Goal: Task Accomplishment & Management: Use online tool/utility

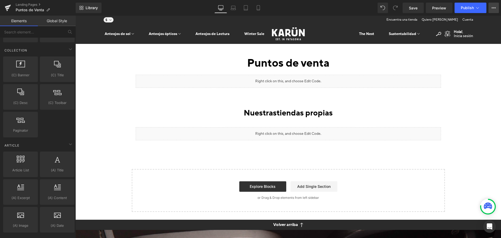
click at [496, 4] on button "View Live Page View with current Template Save Template to Library Schedule Pub…" at bounding box center [494, 8] width 10 height 10
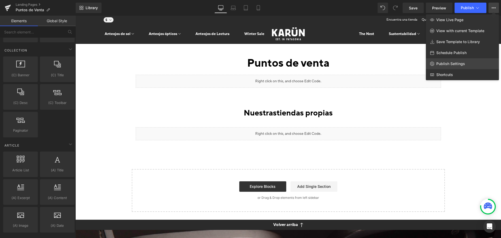
click at [448, 62] on span "Publish Settings" at bounding box center [451, 63] width 29 height 5
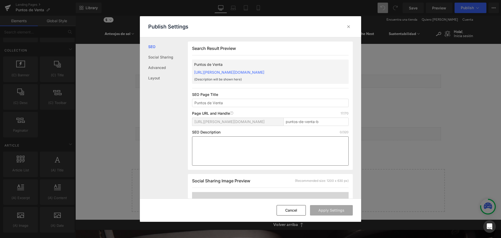
scroll to position [0, 0]
click at [326, 122] on input "puntos-de-venta-b" at bounding box center [316, 121] width 65 height 8
type input "puntos-de-venta"
click at [325, 209] on button "Apply Settings" at bounding box center [331, 210] width 43 height 10
click at [290, 208] on button "Cancel" at bounding box center [291, 210] width 29 height 10
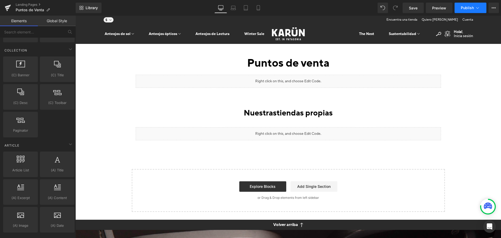
click at [458, 6] on button "Publish" at bounding box center [471, 8] width 32 height 10
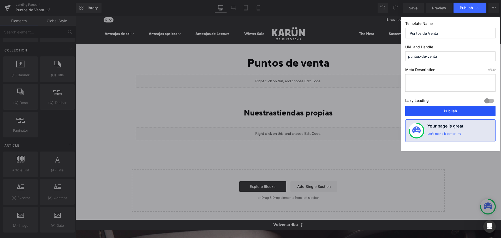
click at [425, 107] on button "Publish" at bounding box center [451, 111] width 90 height 10
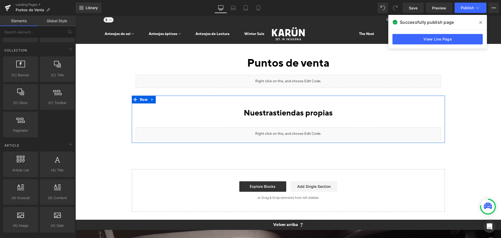
click at [292, 133] on div "Liquid" at bounding box center [289, 133] width 306 height 13
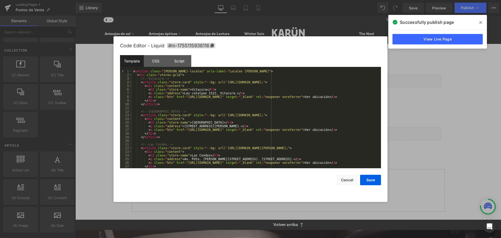
scroll to position [15, 0]
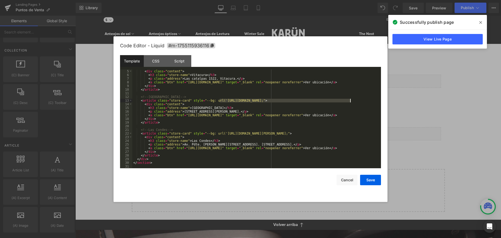
drag, startPoint x: 219, startPoint y: 100, endPoint x: 351, endPoint y: 100, distance: 131.6
click at [351, 100] on div "< div class = "content" > < h3 class = "store-name" > Vitacura </ h3 > < p clas…" at bounding box center [255, 122] width 247 height 106
click at [441, 13] on div at bounding box center [250, 119] width 501 height 238
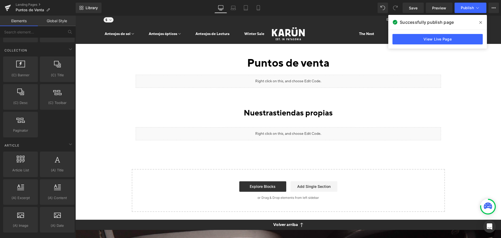
click at [481, 21] on icon at bounding box center [481, 22] width 3 height 4
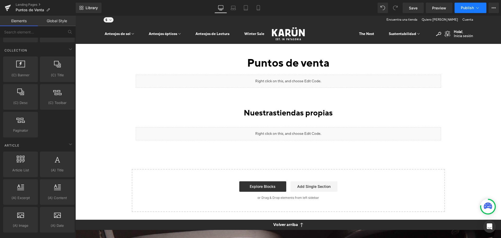
click at [481, 9] on button "Publish" at bounding box center [471, 8] width 32 height 10
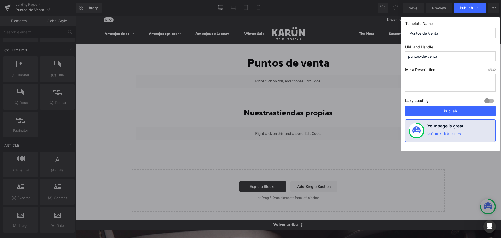
click at [452, 56] on input "puntos-de-venta" at bounding box center [451, 56] width 90 height 10
type input "puntos-de-venta-b"
click at [447, 112] on button "Publish" at bounding box center [451, 111] width 90 height 10
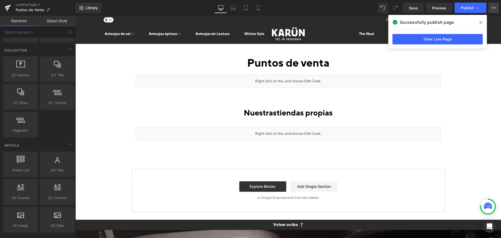
click at [494, 9] on icon at bounding box center [494, 8] width 4 height 4
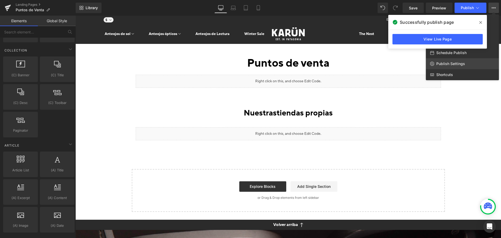
click at [454, 63] on span "Publish Settings" at bounding box center [451, 63] width 29 height 5
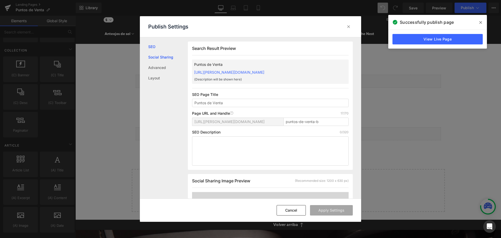
click at [159, 56] on link "Social Sharing" at bounding box center [168, 57] width 40 height 10
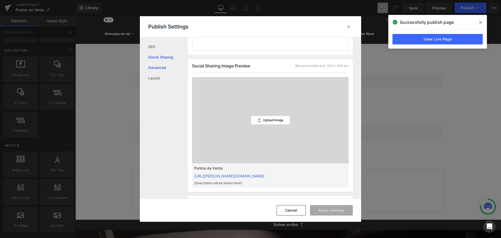
click at [158, 66] on link "Advanced" at bounding box center [168, 67] width 40 height 10
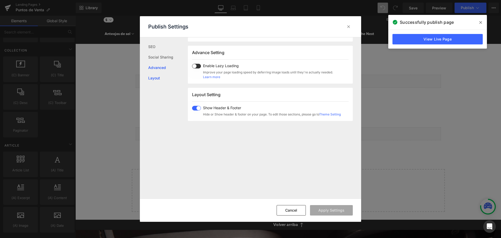
click at [155, 76] on link "Layout" at bounding box center [168, 78] width 40 height 10
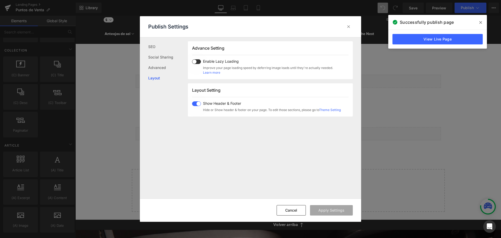
scroll to position [311, 0]
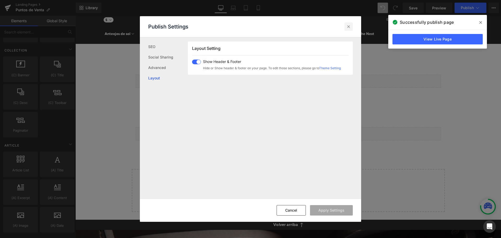
click at [345, 26] on div at bounding box center [349, 26] width 8 height 8
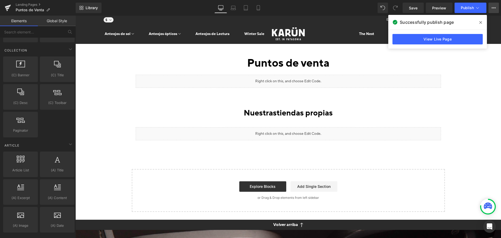
click at [490, 8] on button "View Live Page View with current Template Save Template to Library Schedule Pub…" at bounding box center [494, 8] width 10 height 10
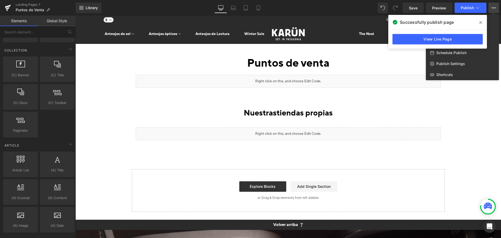
click at [483, 23] on span at bounding box center [481, 22] width 8 height 8
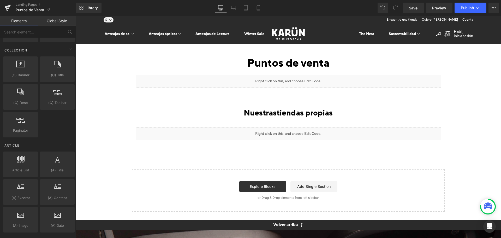
click at [488, 9] on div "Save Preview Publish Scheduled View Live Page View with current Template Save T…" at bounding box center [451, 8] width 101 height 10
click at [490, 7] on button "View Live Page View with current Template Save Template to Library Schedule Pub…" at bounding box center [494, 8] width 10 height 10
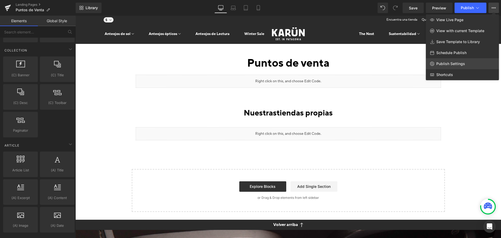
click at [464, 64] on span "Publish Settings" at bounding box center [451, 63] width 29 height 5
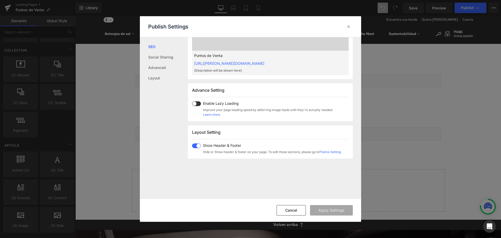
scroll to position [235, 0]
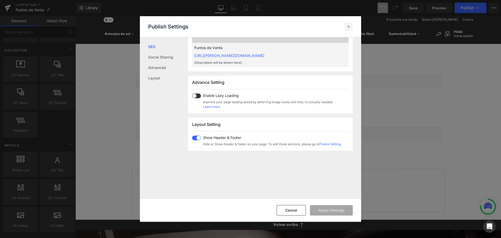
click at [348, 29] on icon at bounding box center [348, 26] width 5 height 5
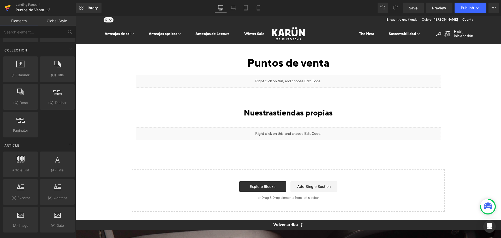
click at [10, 8] on icon at bounding box center [8, 7] width 6 height 13
